Goal: Task Accomplishment & Management: Manage account settings

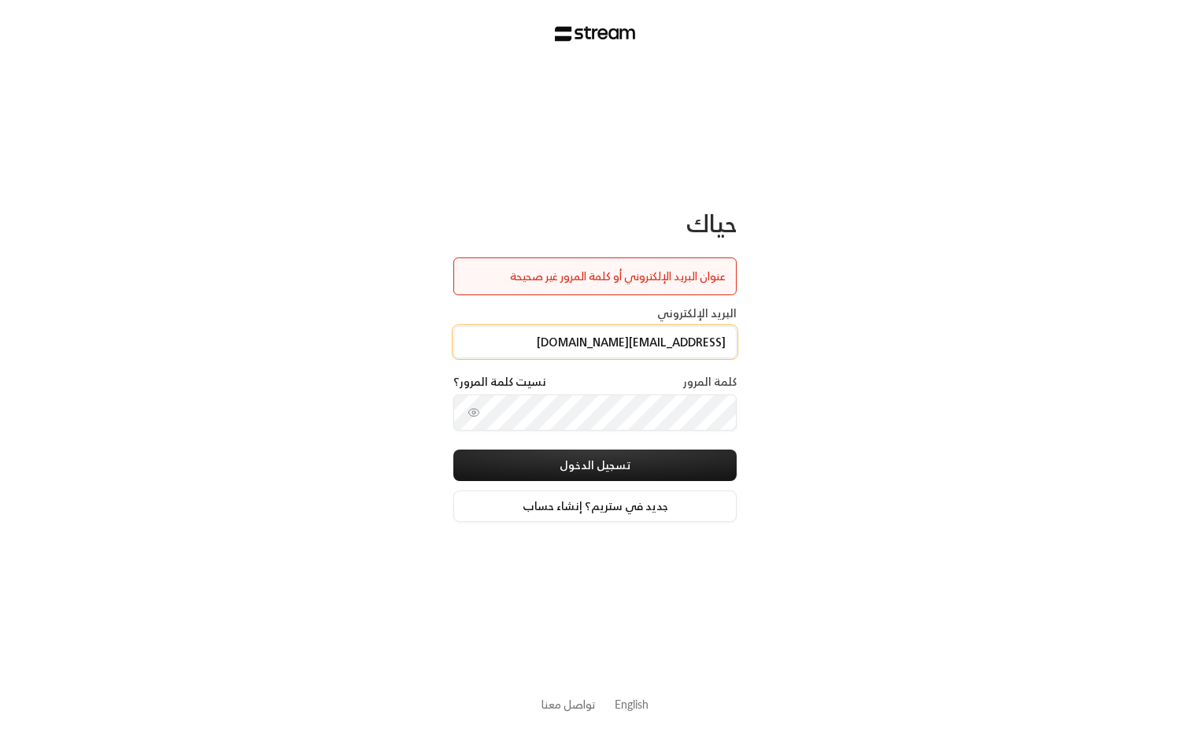
click at [558, 354] on input "[EMAIL_ADDRESS][DOMAIN_NAME]" at bounding box center [594, 342] width 283 height 32
click at [472, 416] on icon "toggle password visibility" at bounding box center [474, 412] width 13 height 13
click at [538, 459] on button "تسجيل الدخول" at bounding box center [594, 464] width 283 height 31
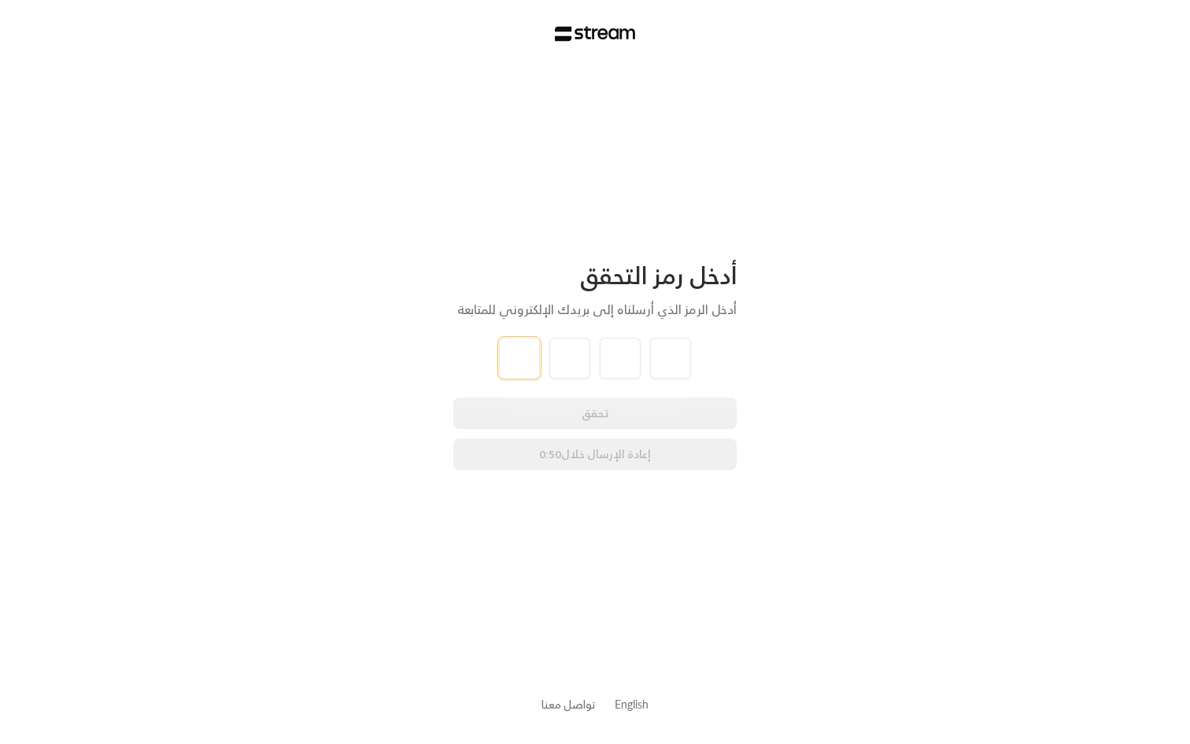
type input "5"
type input "8"
type input "5"
